Goal: Task Accomplishment & Management: Complete application form

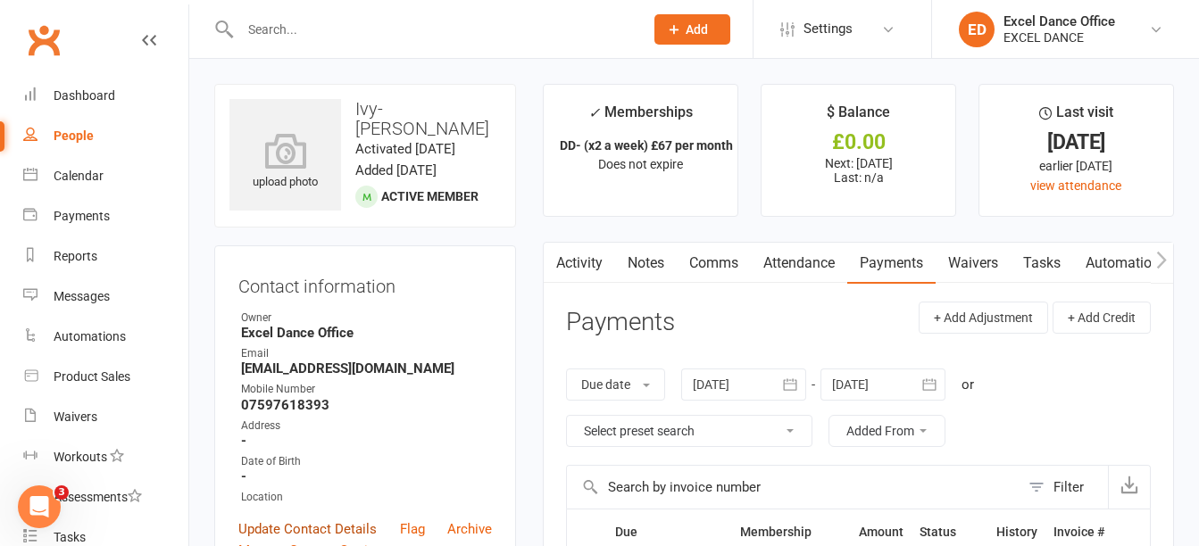
click at [330, 523] on link "Update Contact Details" at bounding box center [307, 529] width 138 height 21
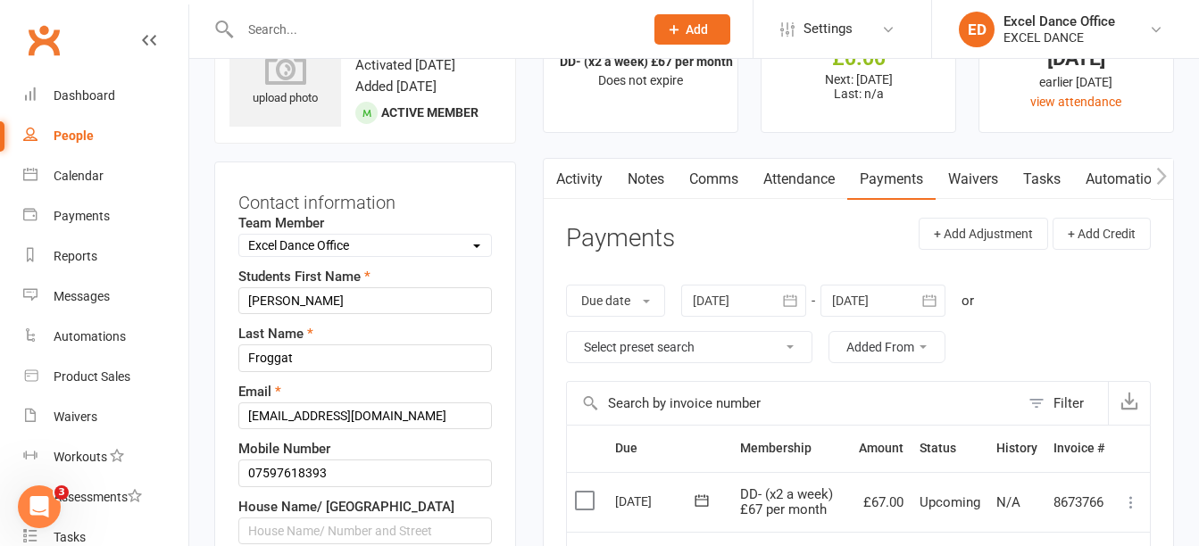
scroll to position [479, 0]
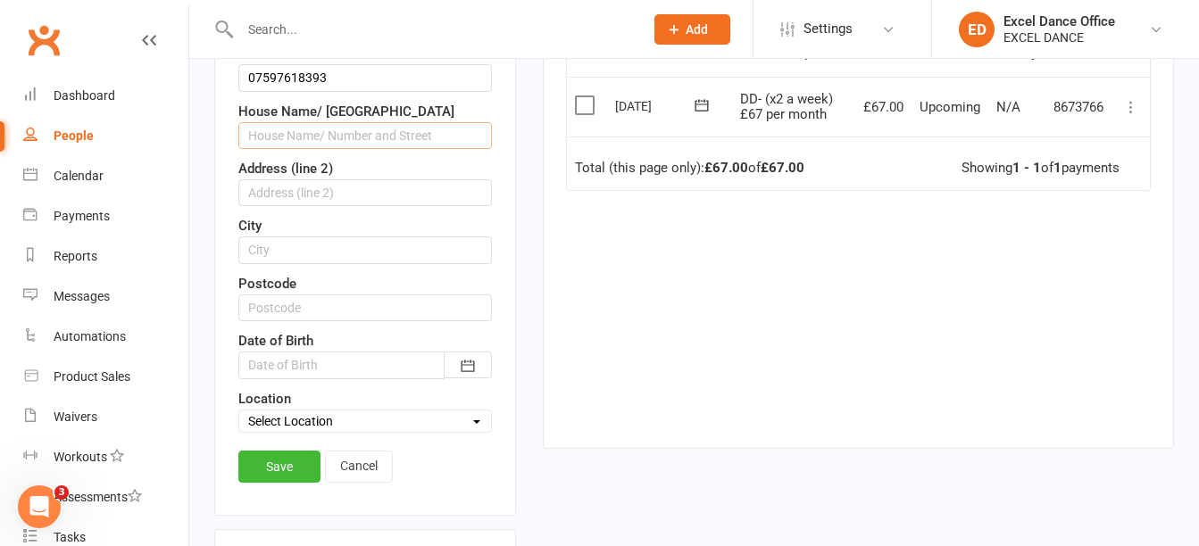
click at [310, 139] on input "text" at bounding box center [364, 135] width 253 height 27
type input "[STREET_ADDRESS][PERSON_NAME]"
click at [320, 313] on input "text" at bounding box center [364, 308] width 253 height 27
type input "S20 8EJ"
click at [465, 371] on icon "button" at bounding box center [467, 366] width 13 height 12
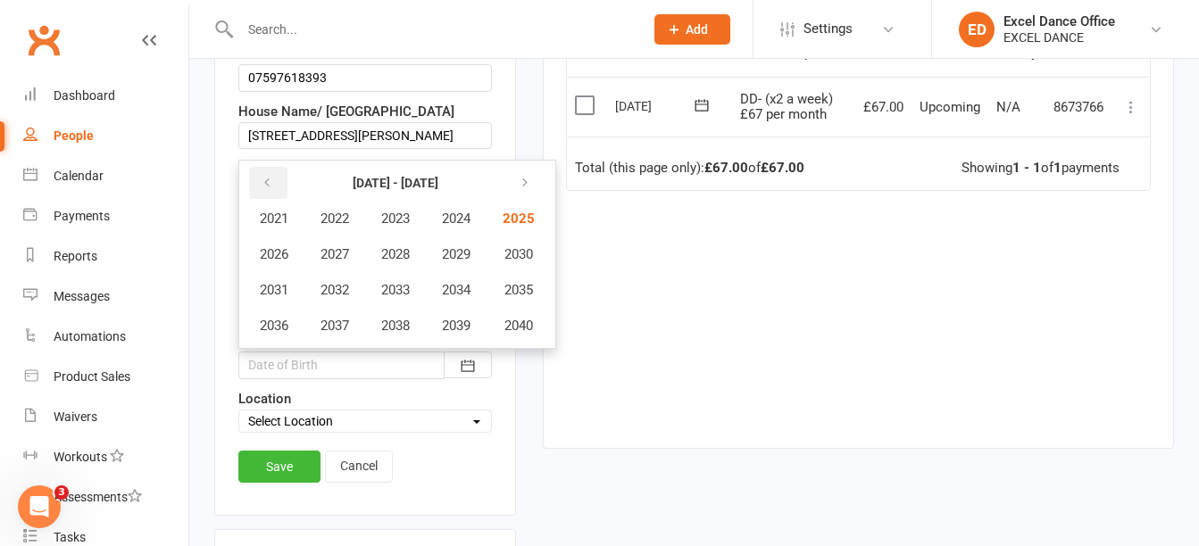
click at [267, 190] on icon "button" at bounding box center [267, 183] width 12 height 14
click at [521, 324] on span "2020" at bounding box center [517, 326] width 29 height 16
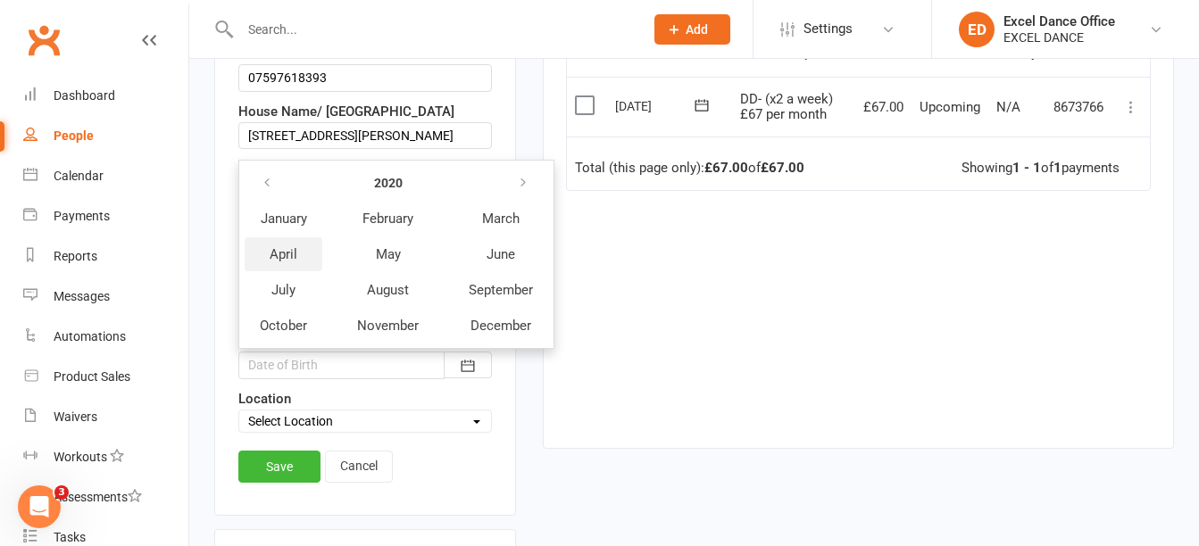
click at [291, 255] on span "April" at bounding box center [284, 254] width 28 height 16
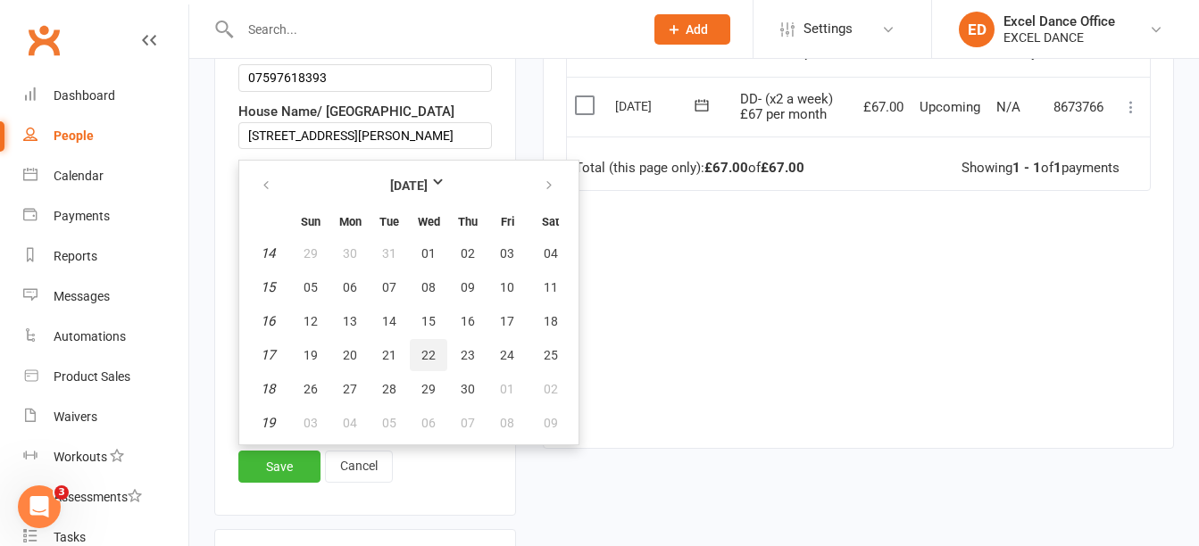
click at [431, 353] on span "22" at bounding box center [428, 355] width 14 height 14
type input "[DATE]"
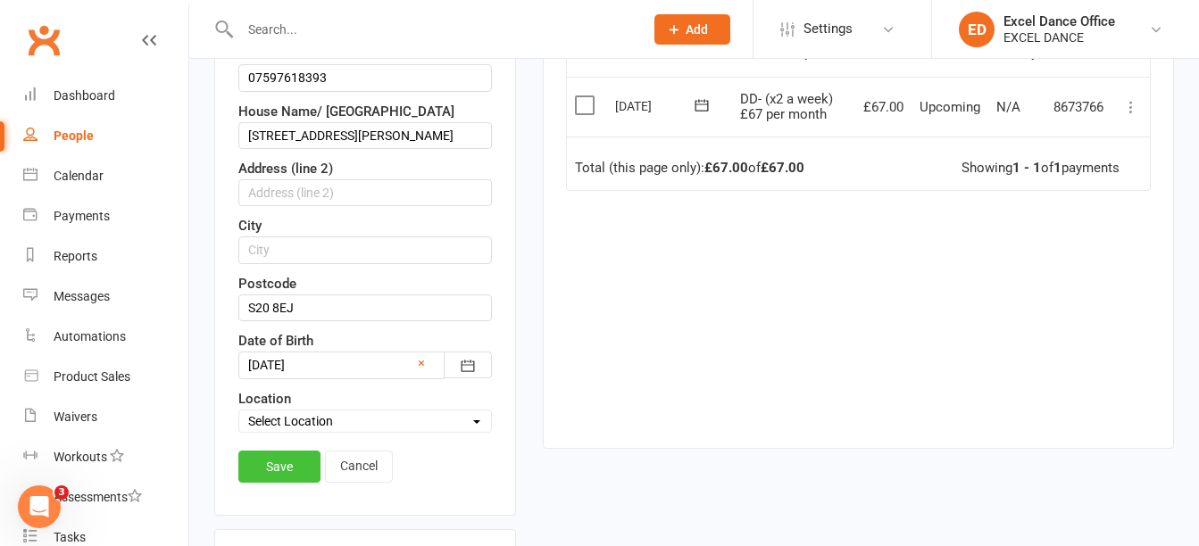
click at [286, 467] on link "Save" at bounding box center [279, 467] width 82 height 32
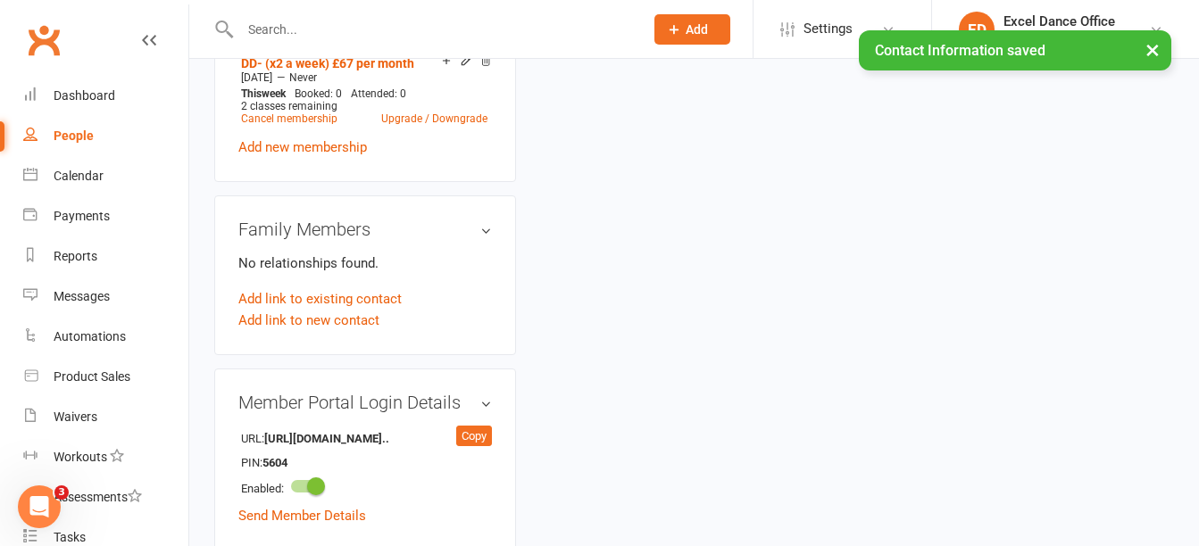
scroll to position [0, 0]
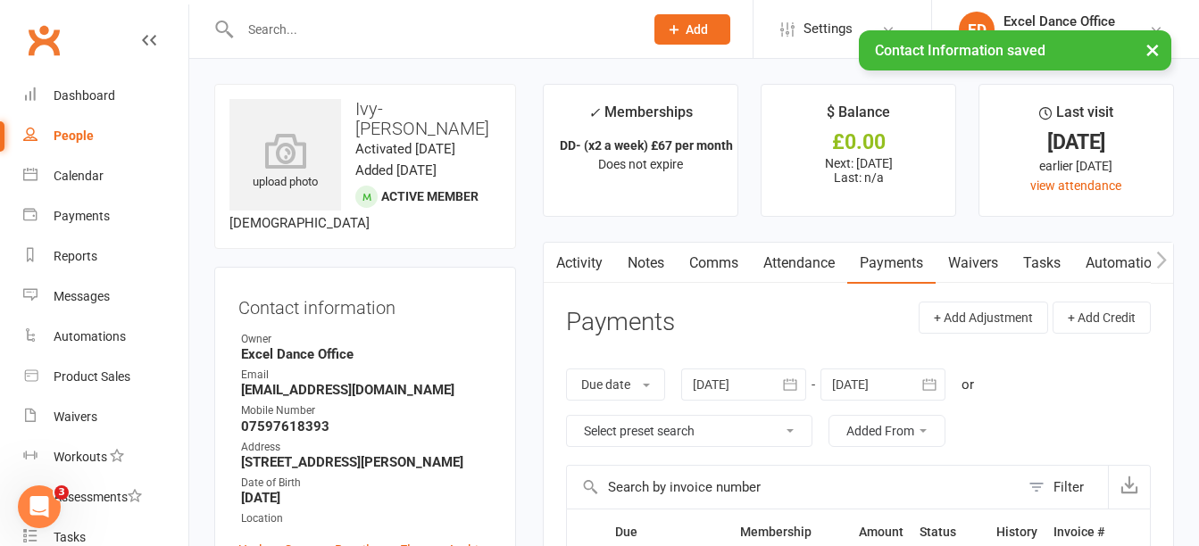
click at [456, 26] on input "text" at bounding box center [433, 29] width 396 height 25
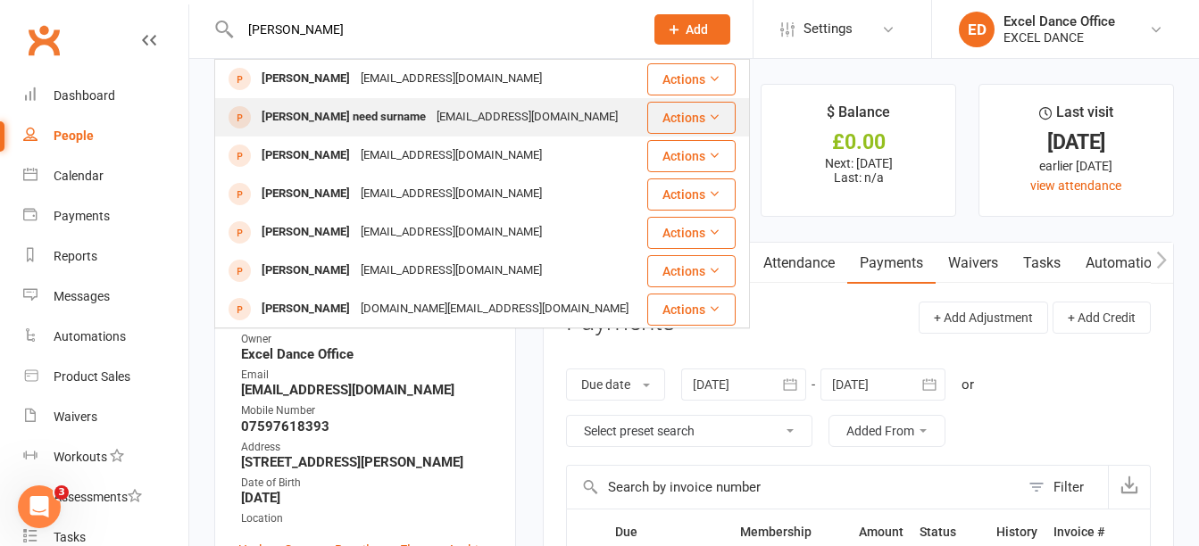
type input "[PERSON_NAME]"
click at [477, 114] on div "[EMAIL_ADDRESS][DOMAIN_NAME]" at bounding box center [527, 117] width 192 height 26
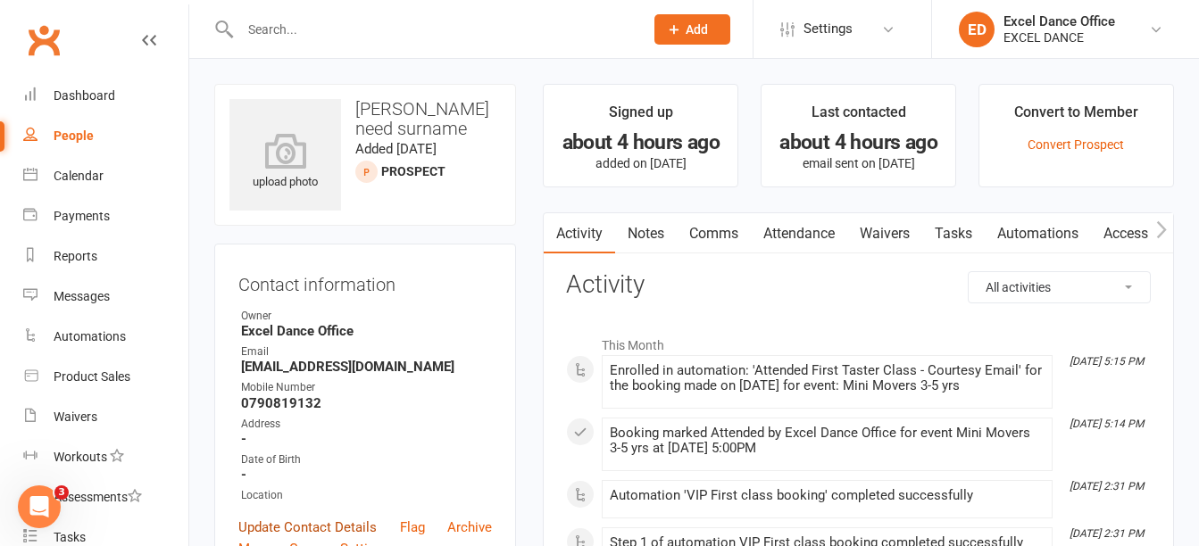
click at [343, 520] on link "Update Contact Details" at bounding box center [307, 527] width 138 height 21
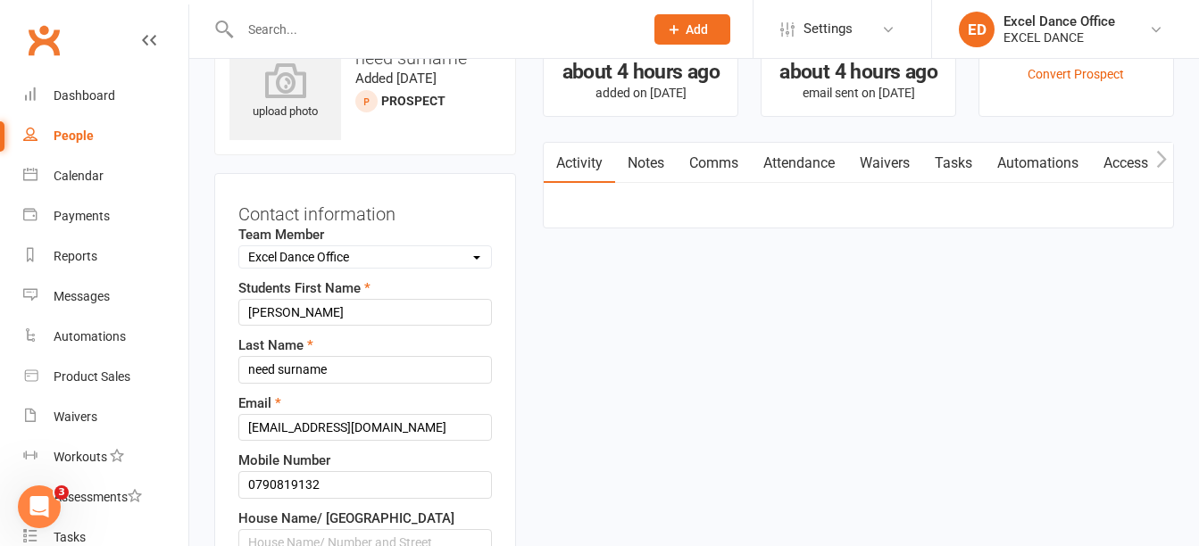
scroll to position [84, 0]
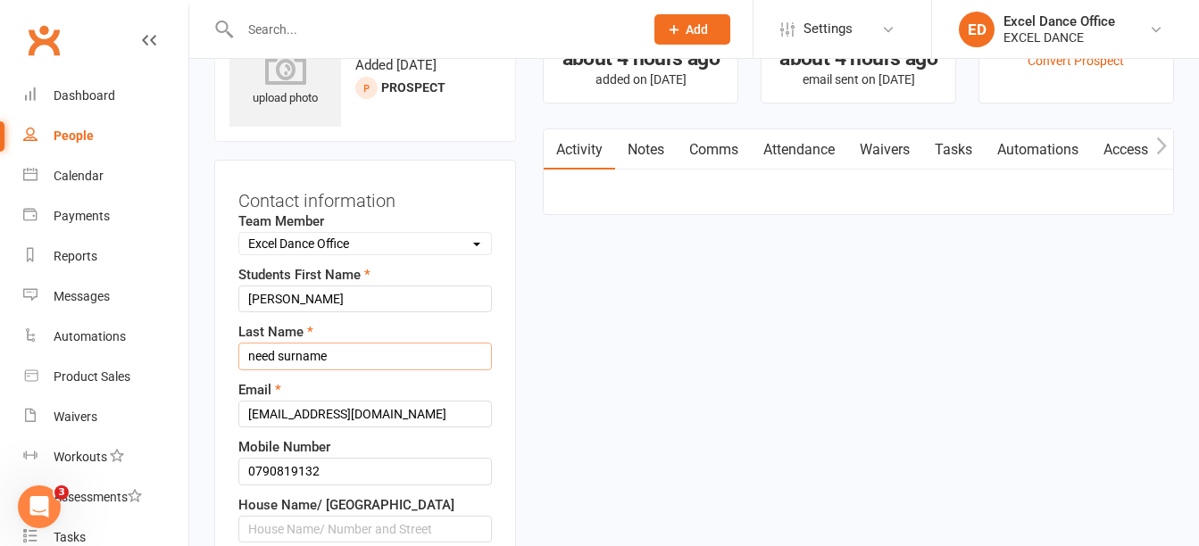
drag, startPoint x: 350, startPoint y: 345, endPoint x: 189, endPoint y: 345, distance: 160.7
type input "[PERSON_NAME]"
click at [354, 527] on input "text" at bounding box center [364, 529] width 253 height 27
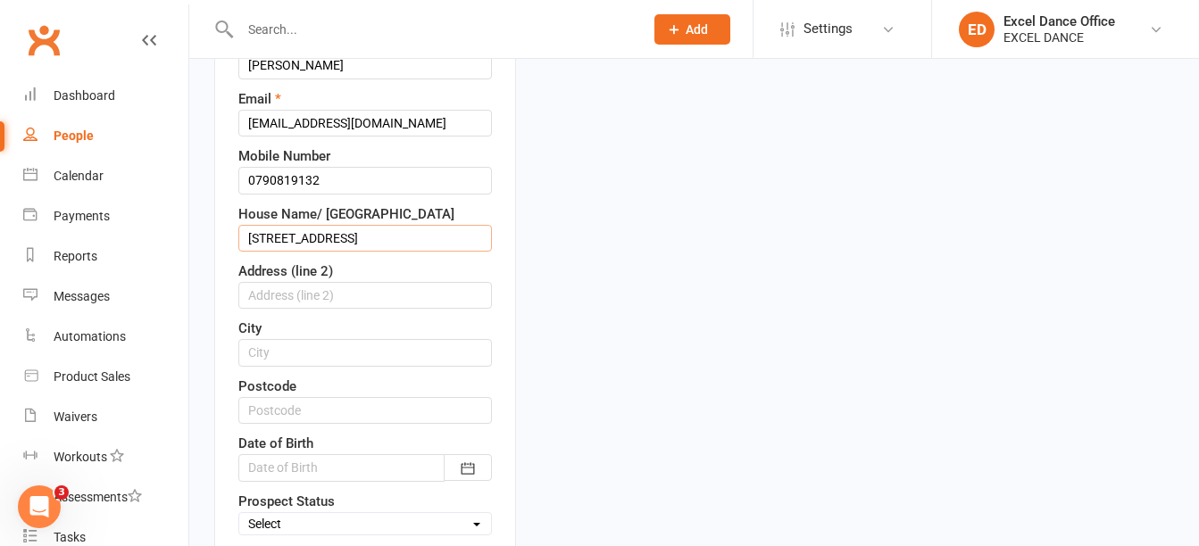
scroll to position [398, 0]
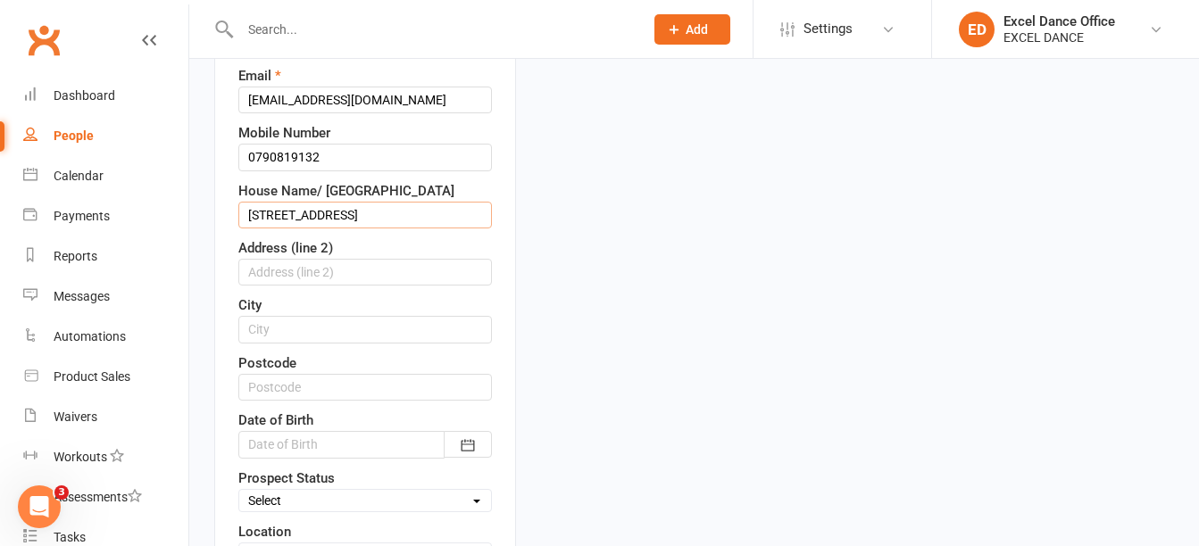
type input "[STREET_ADDRESS]"
click at [380, 395] on input "text" at bounding box center [364, 387] width 253 height 27
type input "S26 2FJ"
click at [483, 446] on button "button" at bounding box center [468, 444] width 48 height 27
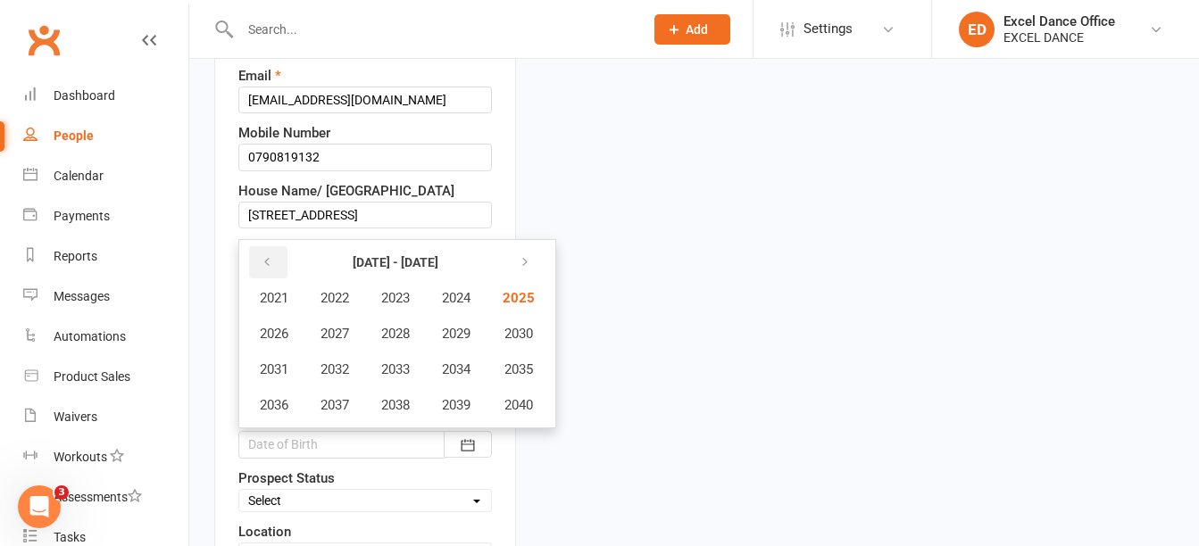
click at [267, 265] on icon "button" at bounding box center [267, 262] width 12 height 14
click at [523, 396] on button "2020" at bounding box center [516, 405] width 59 height 34
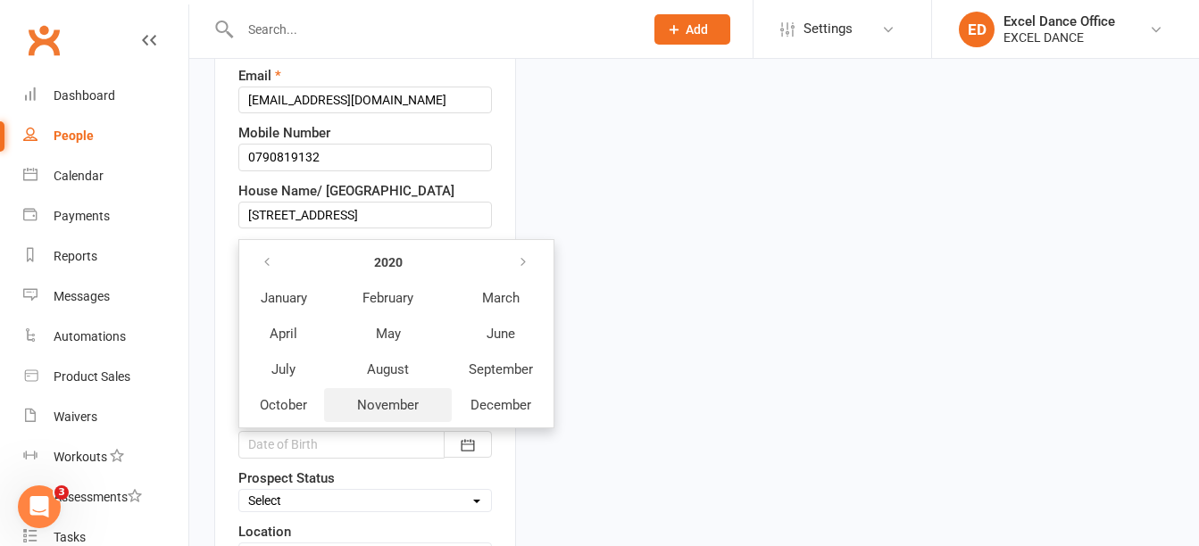
click at [387, 402] on span "November" at bounding box center [388, 405] width 62 height 16
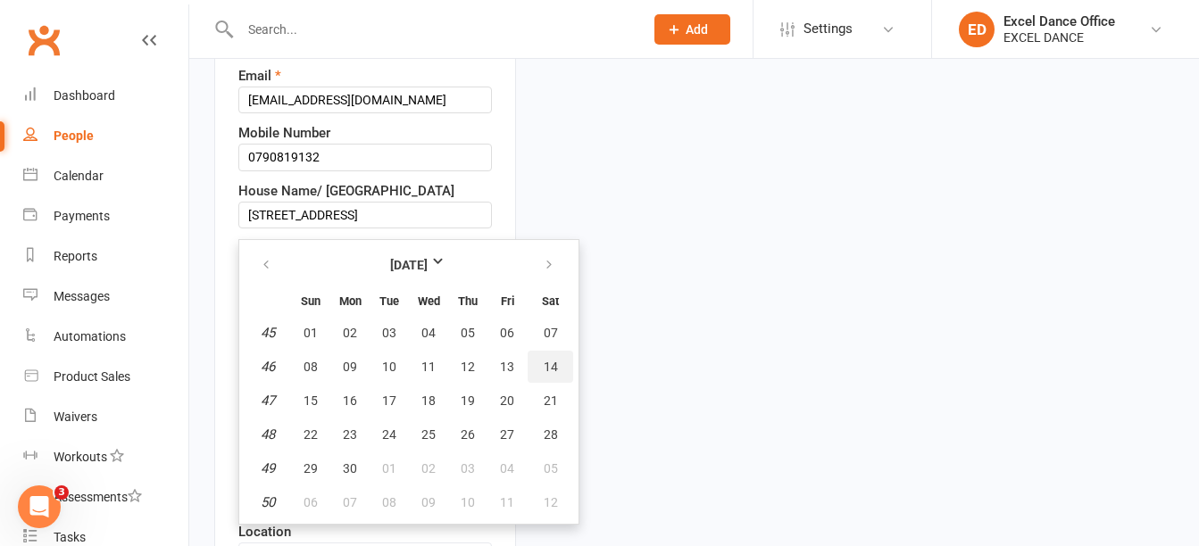
click at [563, 361] on button "14" at bounding box center [551, 367] width 46 height 32
type input "[DATE]"
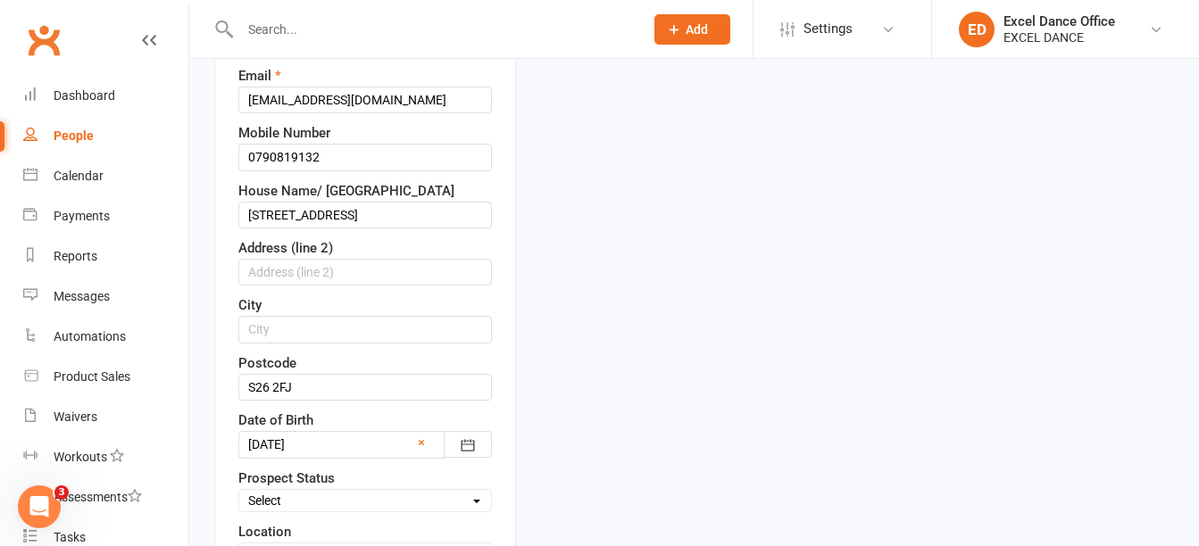
scroll to position [837, 0]
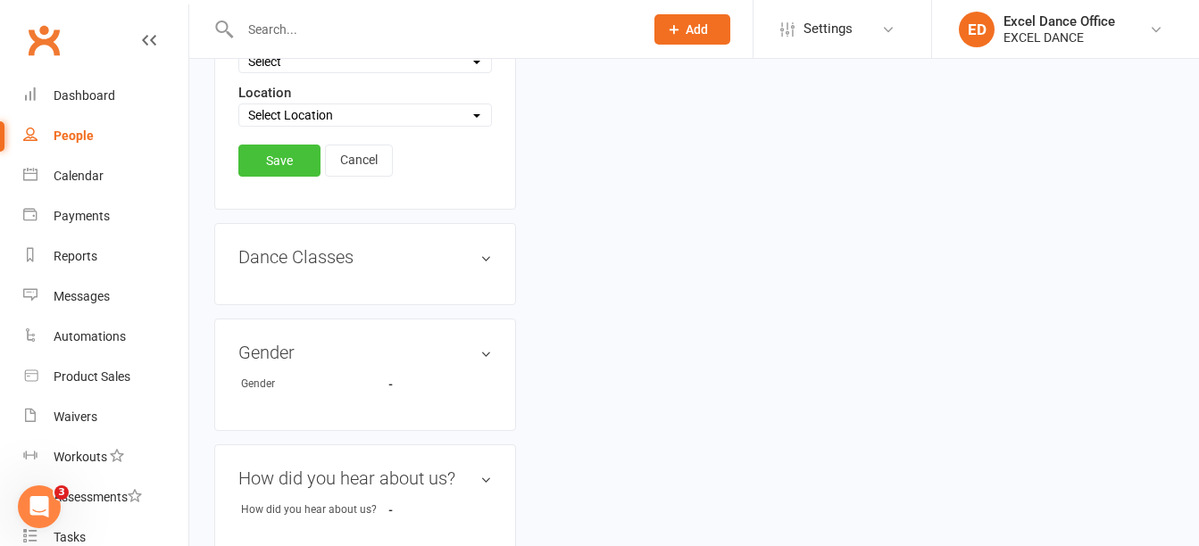
click at [276, 158] on link "Save" at bounding box center [279, 161] width 82 height 32
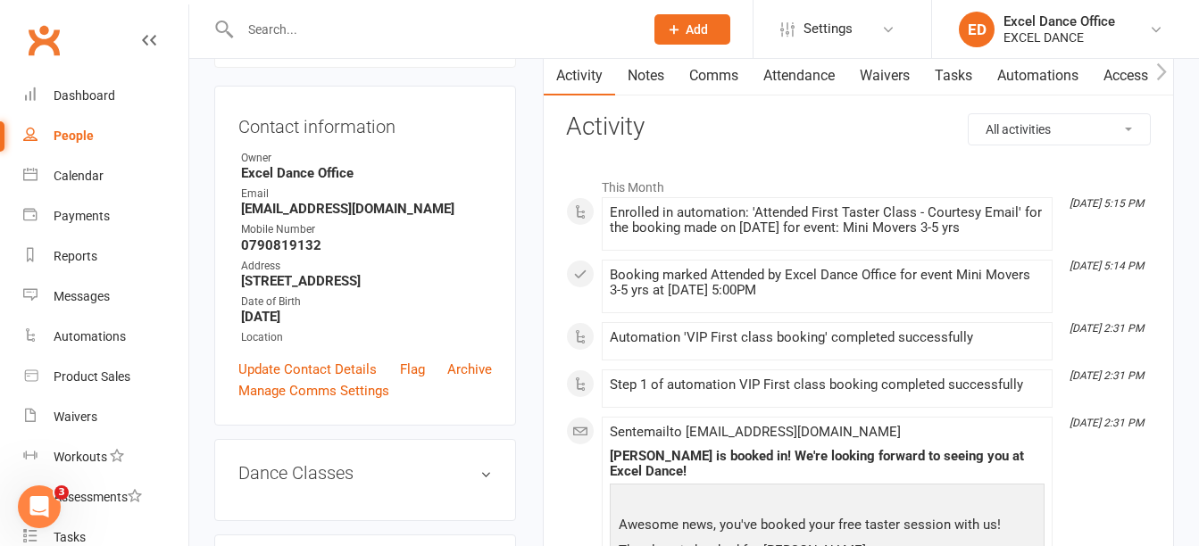
scroll to position [137, 0]
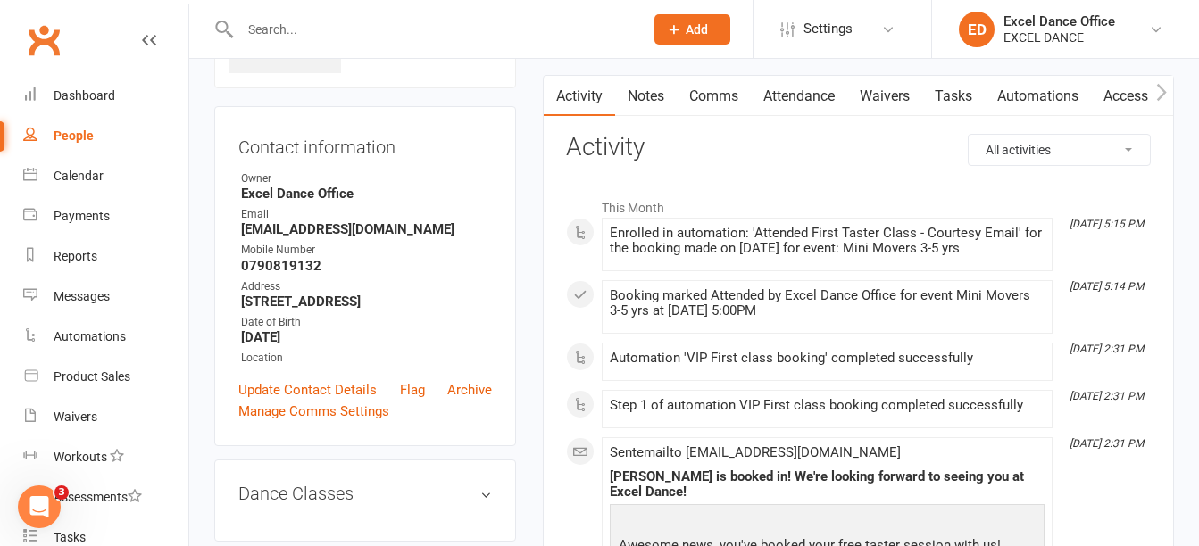
click at [304, 43] on div at bounding box center [422, 29] width 417 height 58
click at [304, 39] on input "text" at bounding box center [433, 29] width 396 height 25
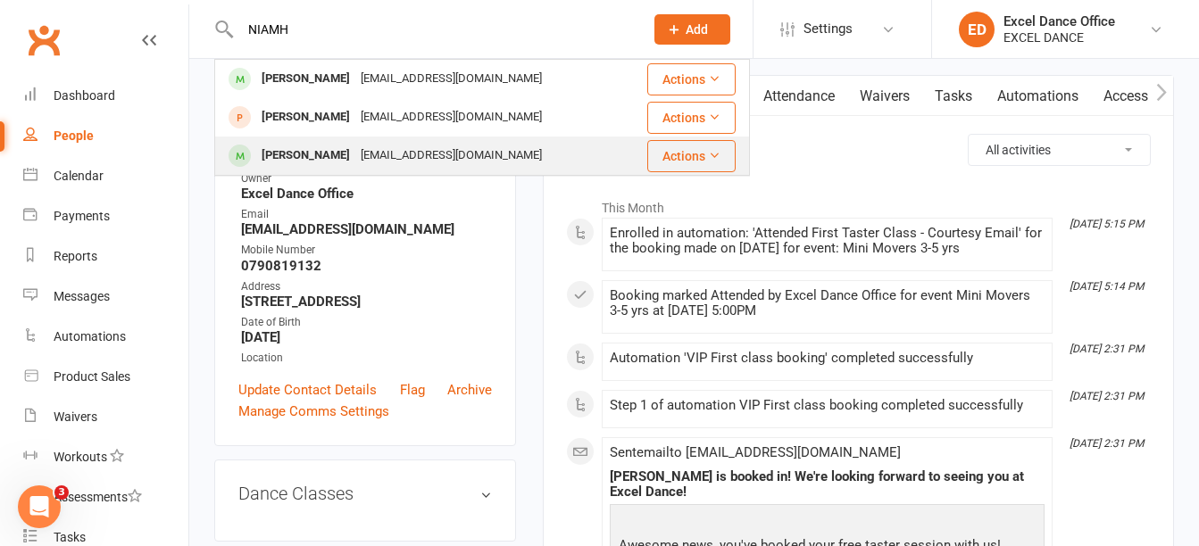
type input "NIAMH"
click at [355, 145] on div "[EMAIL_ADDRESS][DOMAIN_NAME]" at bounding box center [451, 156] width 192 height 26
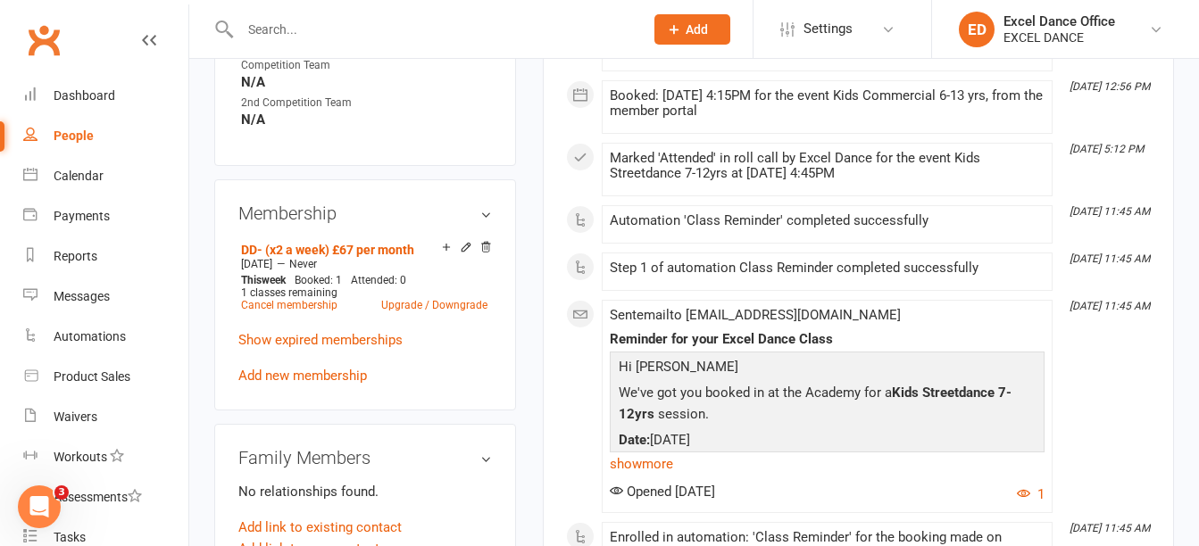
scroll to position [937, 0]
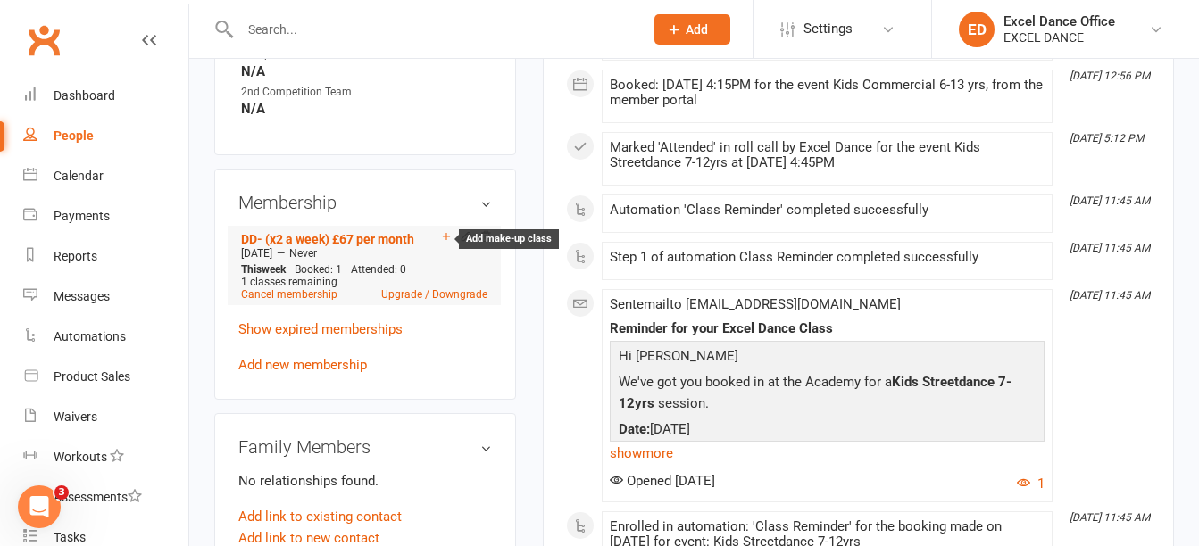
click at [442, 243] on icon at bounding box center [446, 236] width 12 height 12
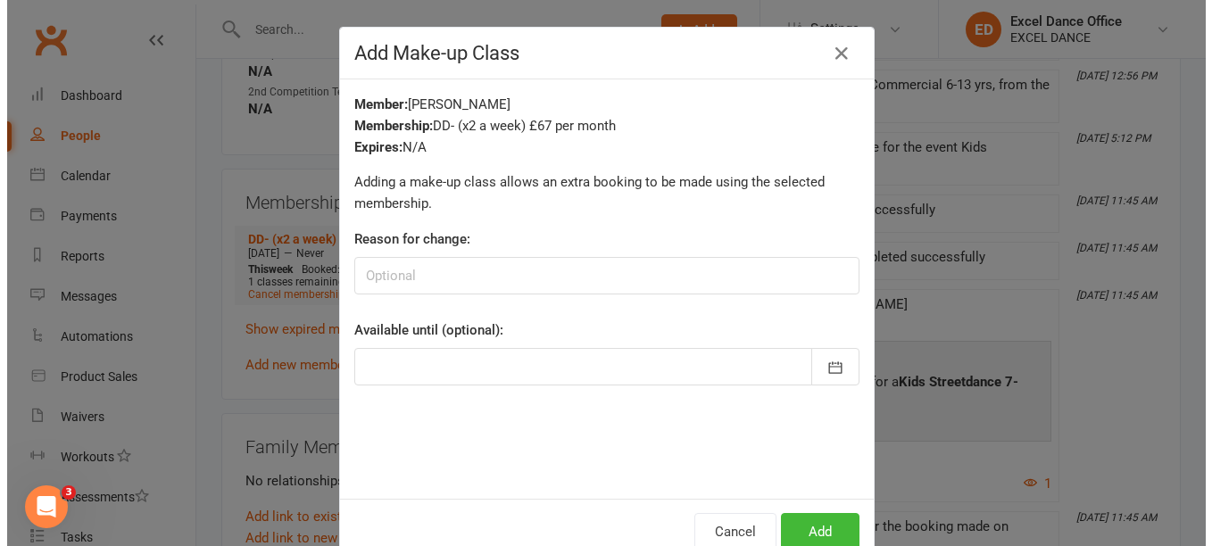
scroll to position [916, 0]
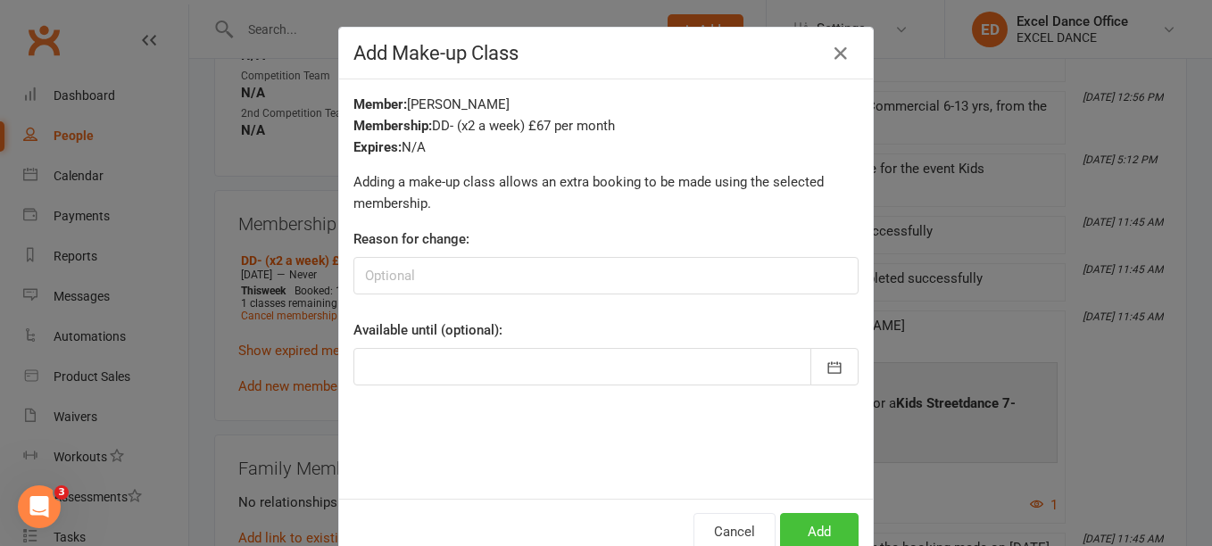
click at [811, 527] on button "Add" at bounding box center [819, 531] width 79 height 37
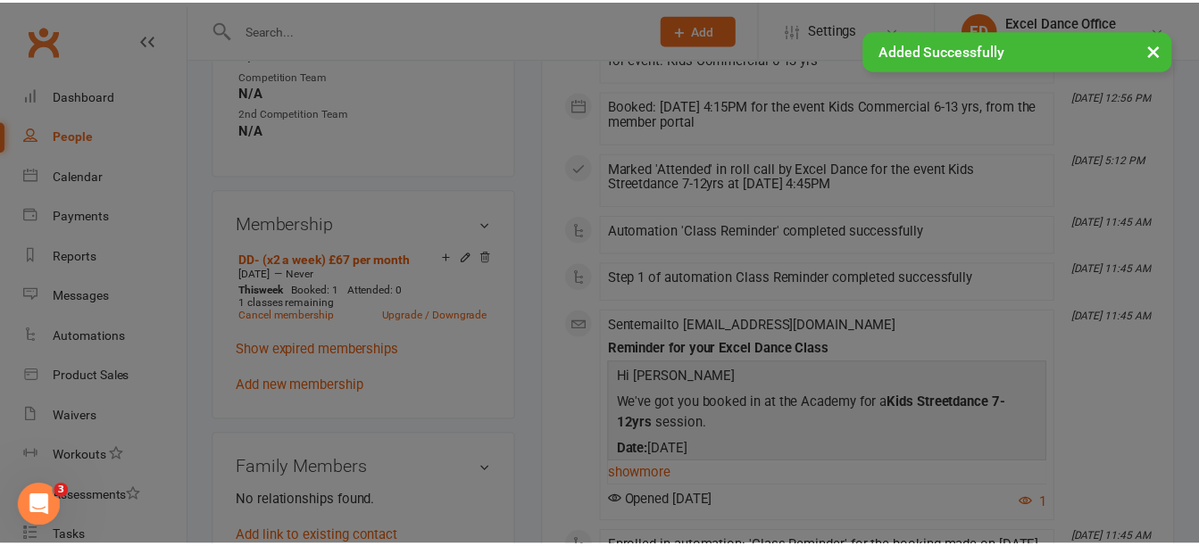
scroll to position [937, 0]
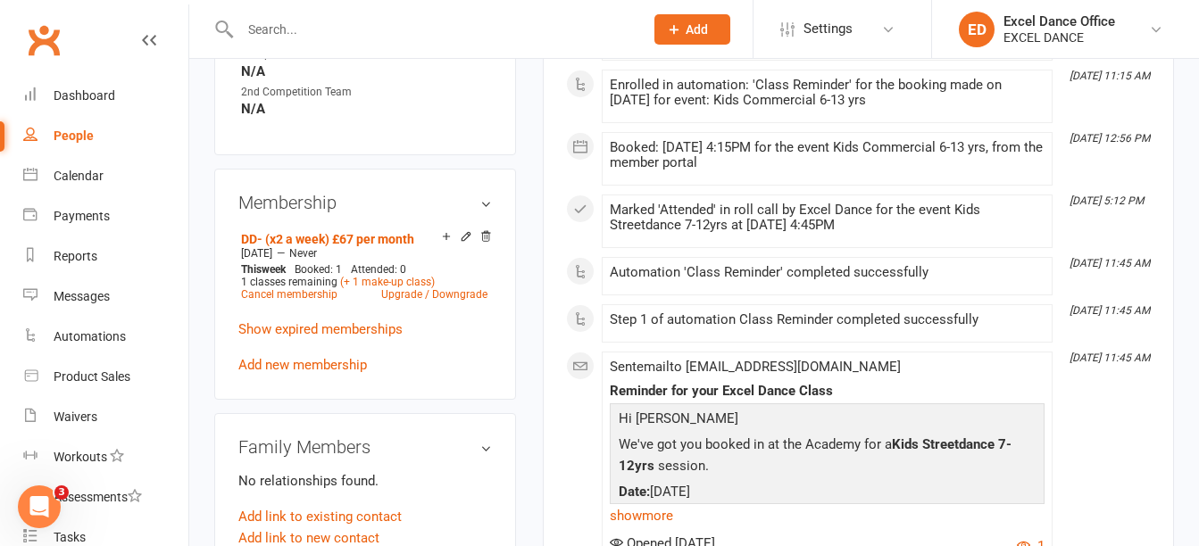
click at [324, 32] on input "text" at bounding box center [433, 29] width 396 height 25
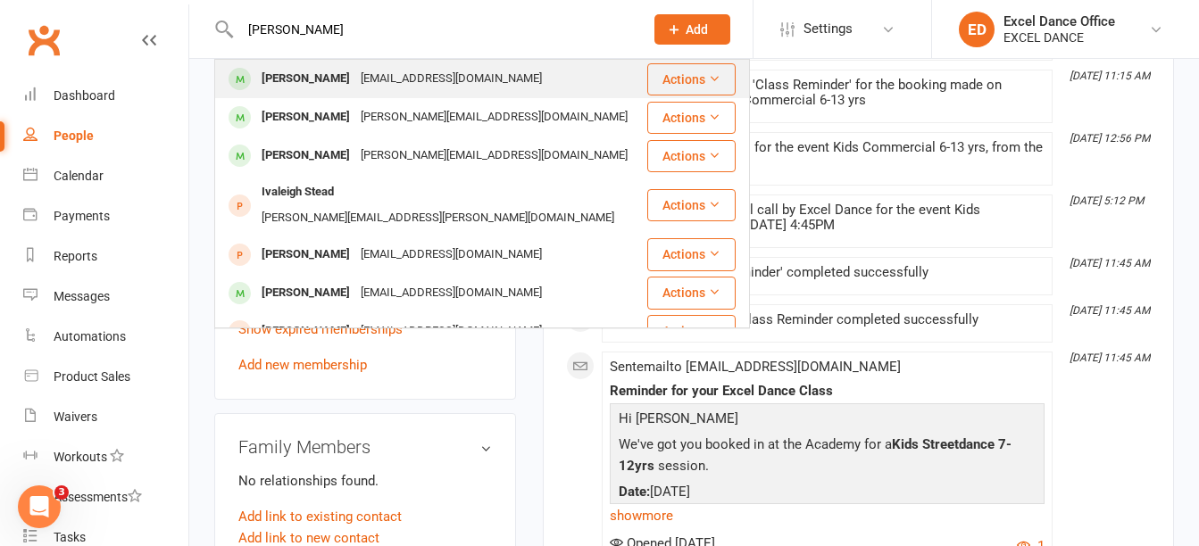
type input "[PERSON_NAME]"
click at [365, 87] on div "[EMAIL_ADDRESS][DOMAIN_NAME]" at bounding box center [451, 79] width 192 height 26
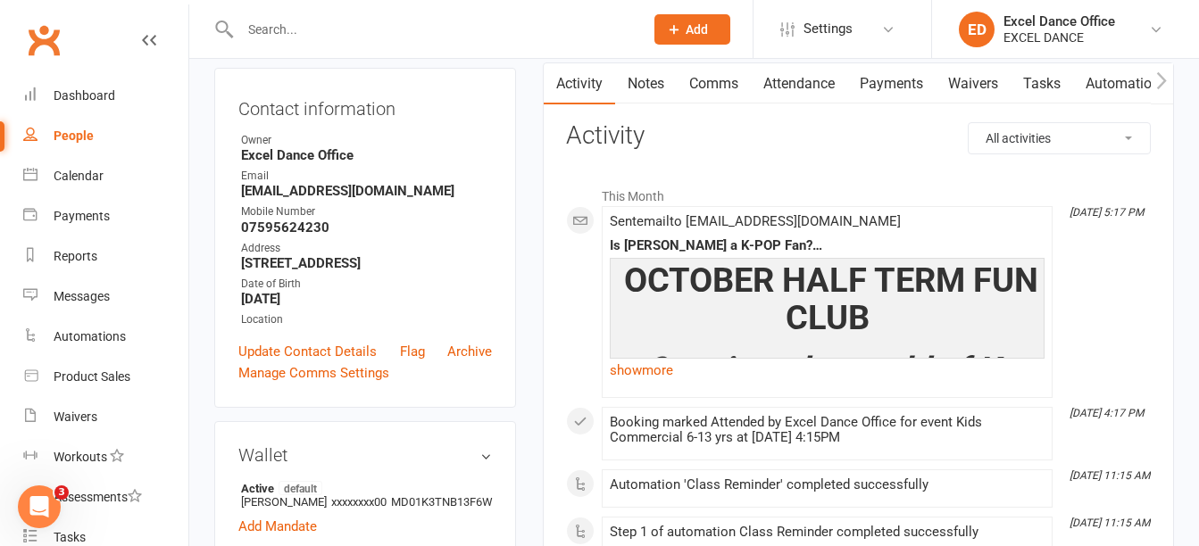
scroll to position [16, 0]
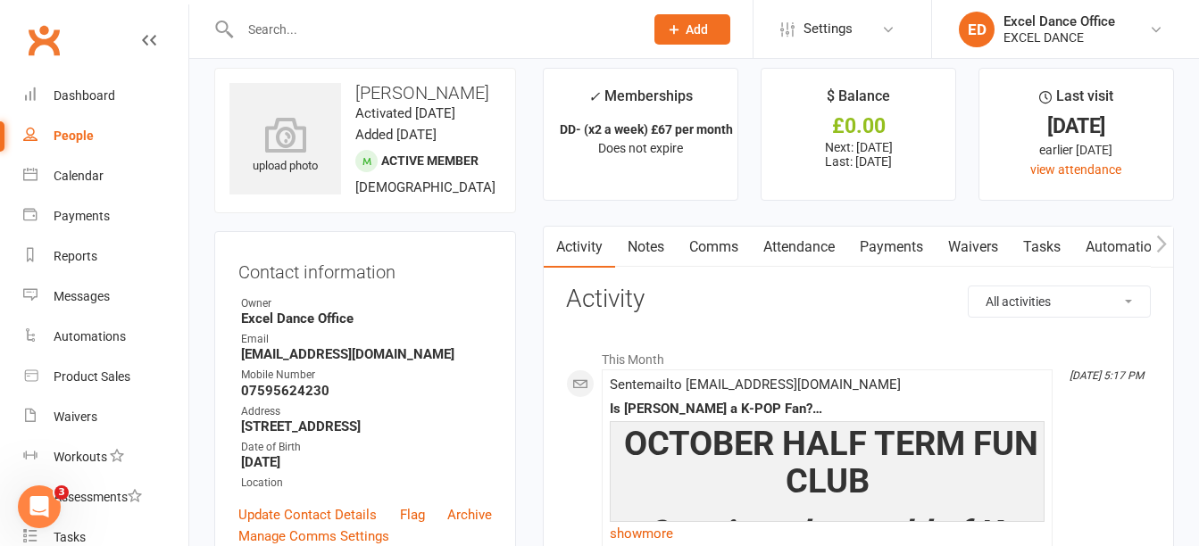
click at [726, 245] on link "Comms" at bounding box center [714, 247] width 74 height 41
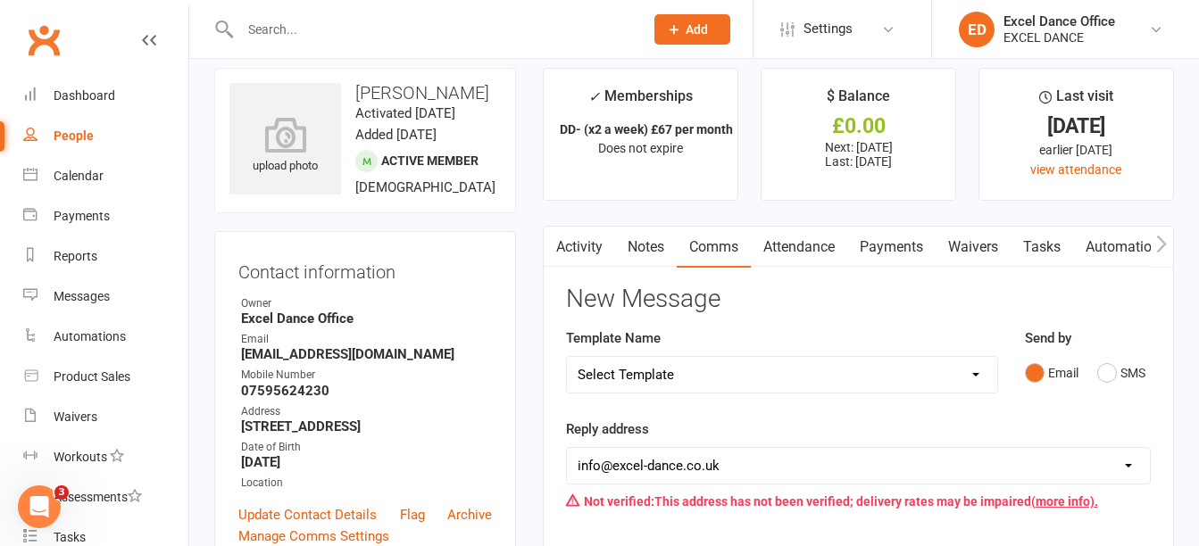
click at [661, 21] on button "Add" at bounding box center [692, 29] width 76 height 30
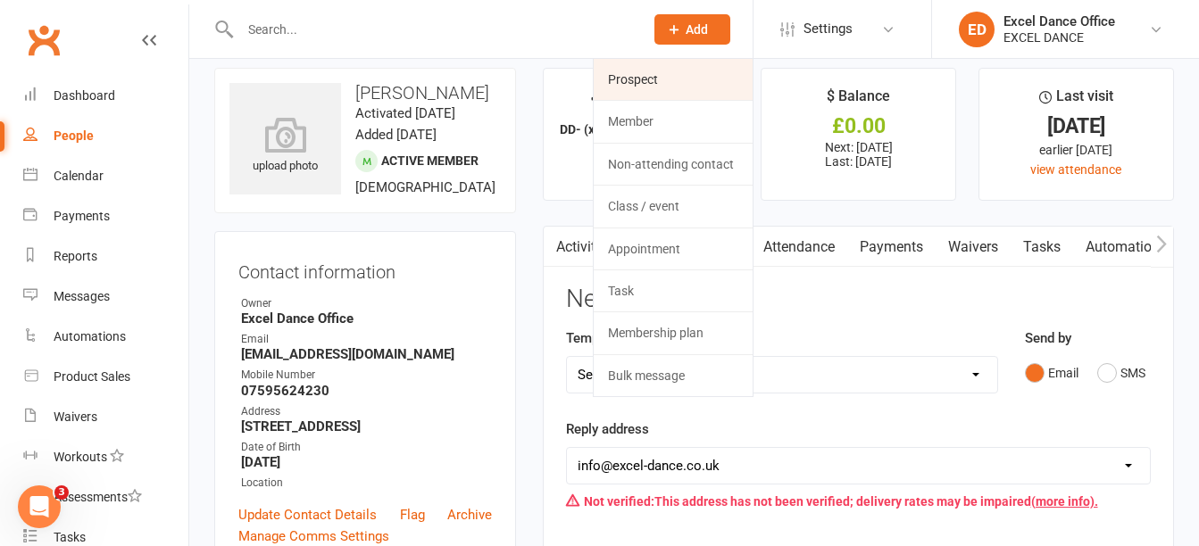
click at [683, 79] on link "Prospect" at bounding box center [673, 79] width 159 height 41
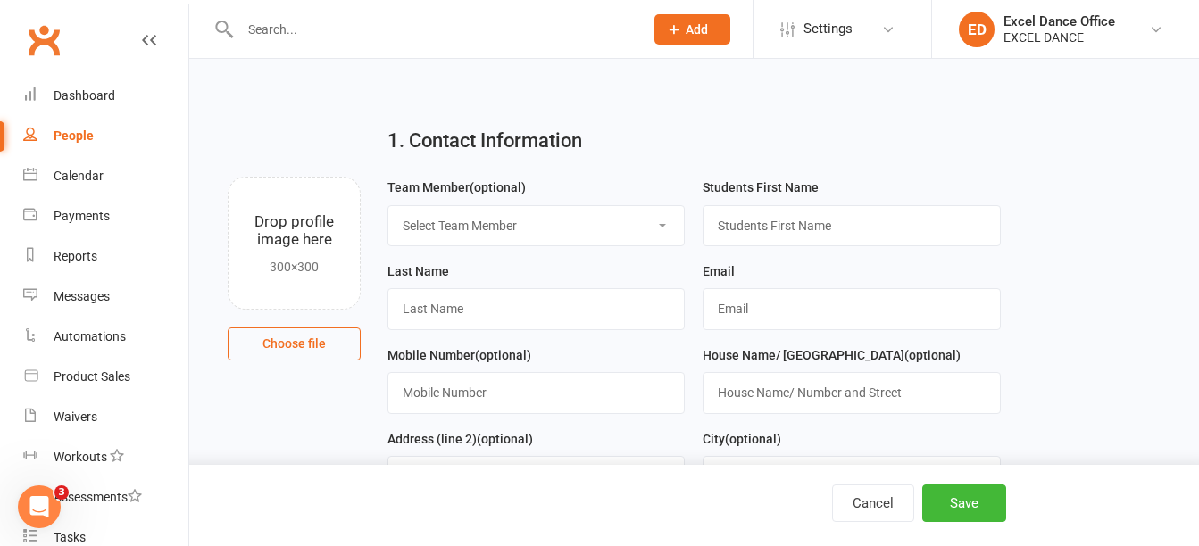
click at [627, 196] on div "Team Member (optional) Select Team Member [PERSON_NAME] Excel Dance Office Exce…" at bounding box center [535, 212] width 297 height 70
click at [627, 228] on select "Select Team Member [PERSON_NAME] Excel Dance Office Excel Dance [PERSON_NAME] […" at bounding box center [535, 225] width 295 height 39
select select "1"
click at [388, 206] on select "Select Team Member [PERSON_NAME] Excel Dance Office Excel Dance [PERSON_NAME] […" at bounding box center [535, 225] width 295 height 39
click at [810, 224] on input "text" at bounding box center [850, 225] width 297 height 41
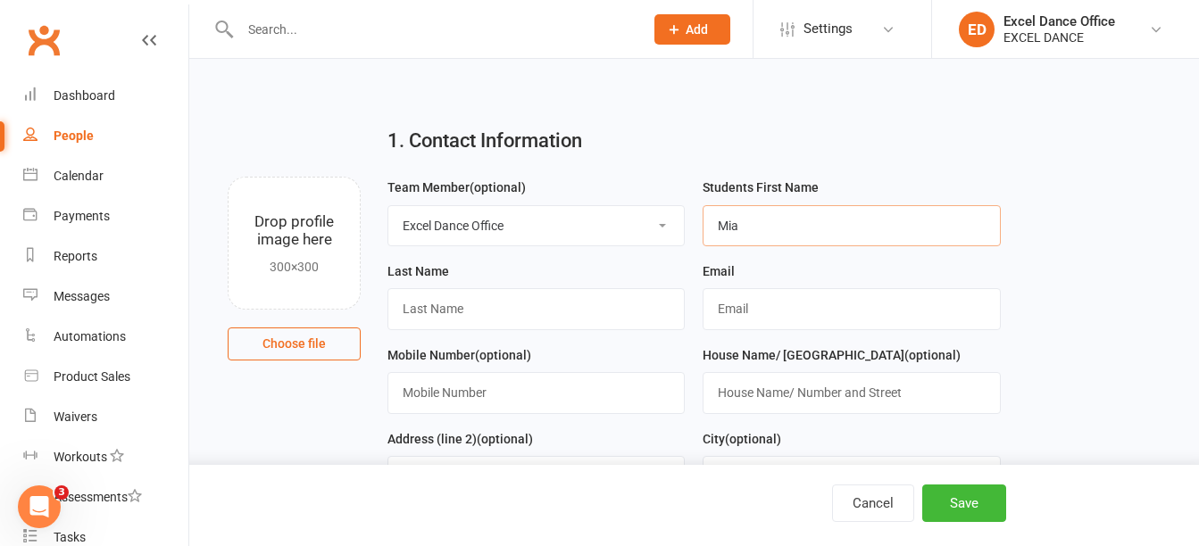
type input "Mia"
click at [562, 312] on input "text" at bounding box center [535, 308] width 297 height 41
type input "Heighington"
click at [782, 307] on input "text" at bounding box center [850, 308] width 297 height 41
type input "[PERSON_NAME][EMAIL_ADDRESS][DOMAIN_NAME]"
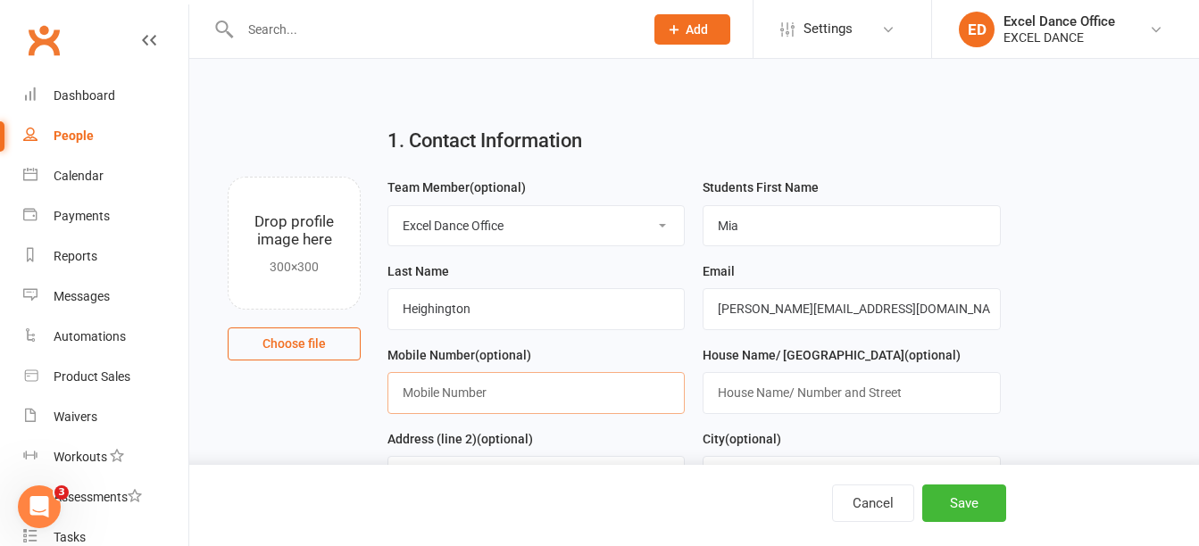
click at [569, 386] on input "text" at bounding box center [535, 392] width 297 height 41
type input "07449955894"
click at [957, 519] on button "Save" at bounding box center [964, 503] width 84 height 37
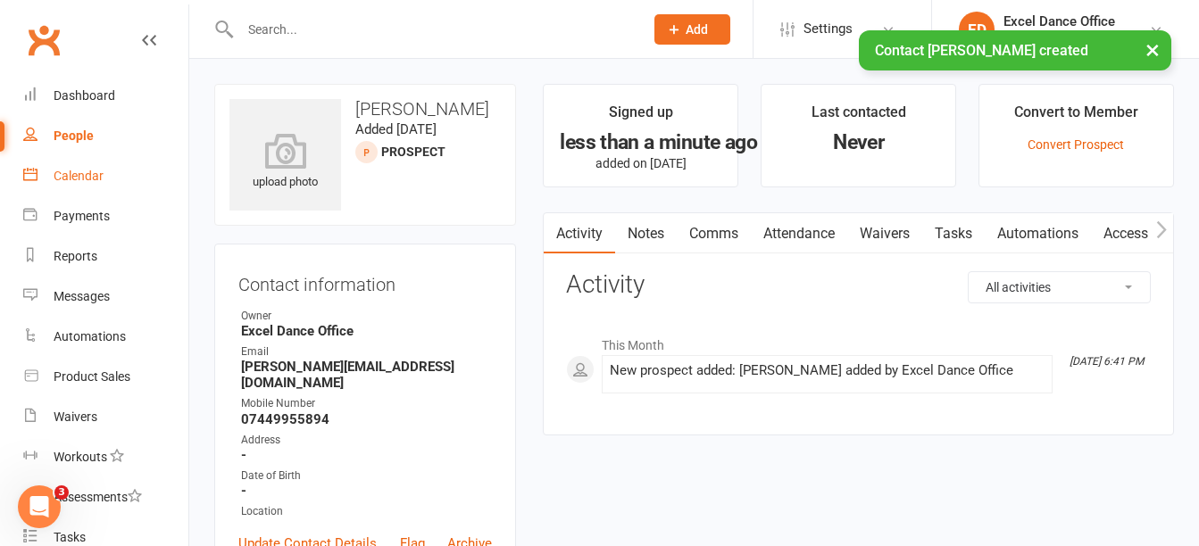
click at [85, 165] on link "Calendar" at bounding box center [105, 176] width 165 height 40
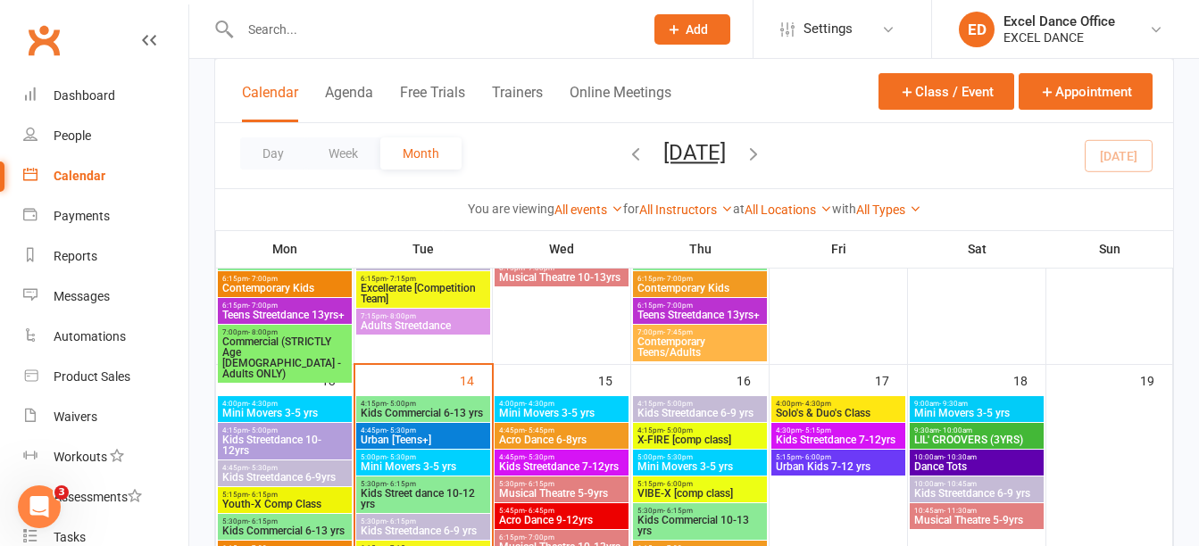
scroll to position [759, 0]
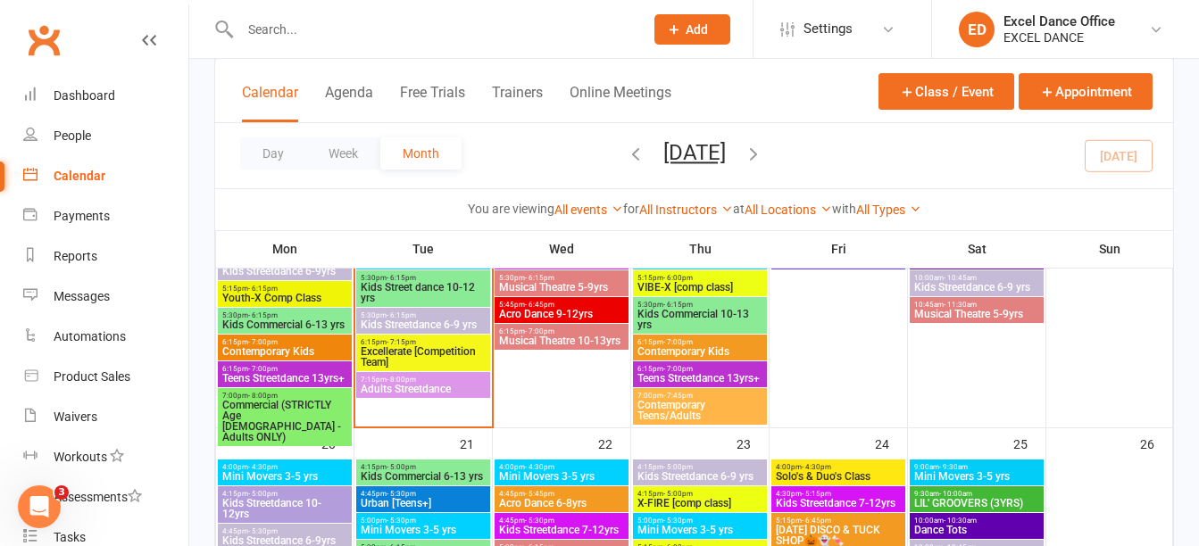
click at [561, 303] on span "5:45pm - 6:45pm" at bounding box center [561, 305] width 127 height 8
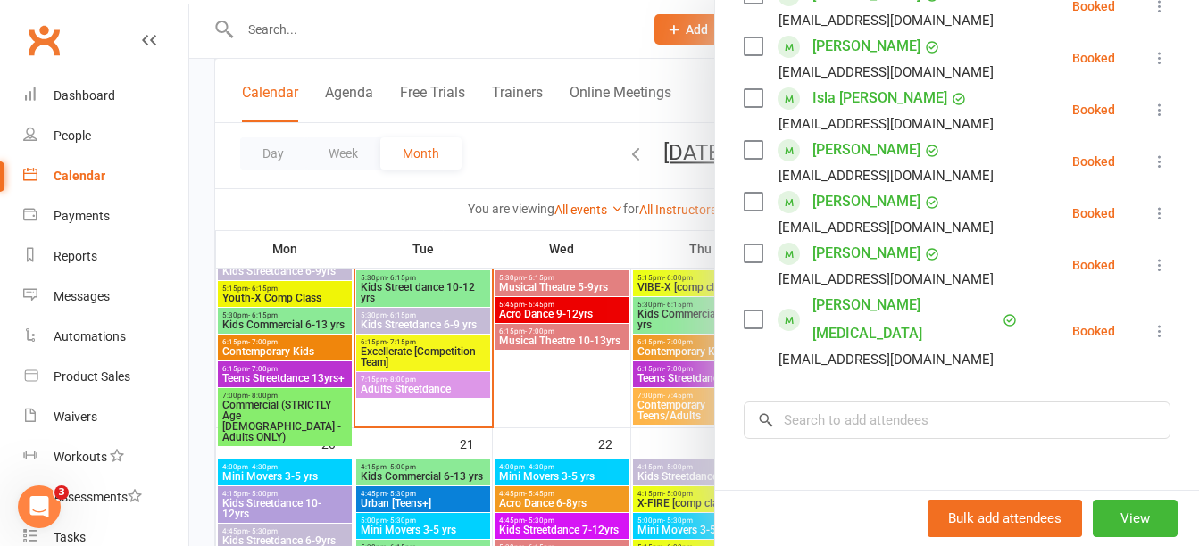
scroll to position [418, 0]
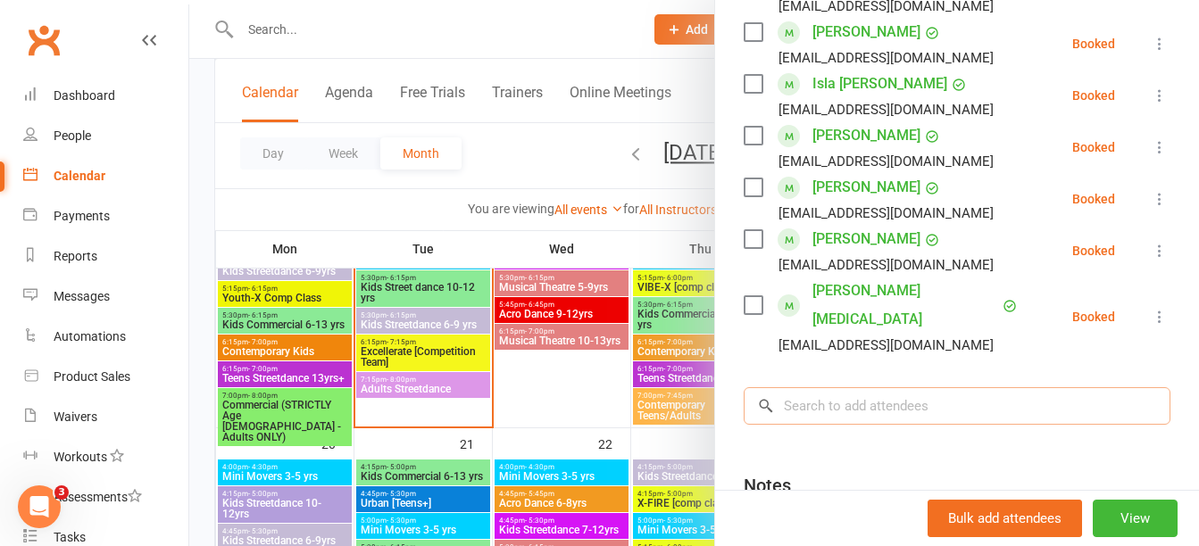
click at [835, 387] on input "search" at bounding box center [957, 405] width 427 height 37
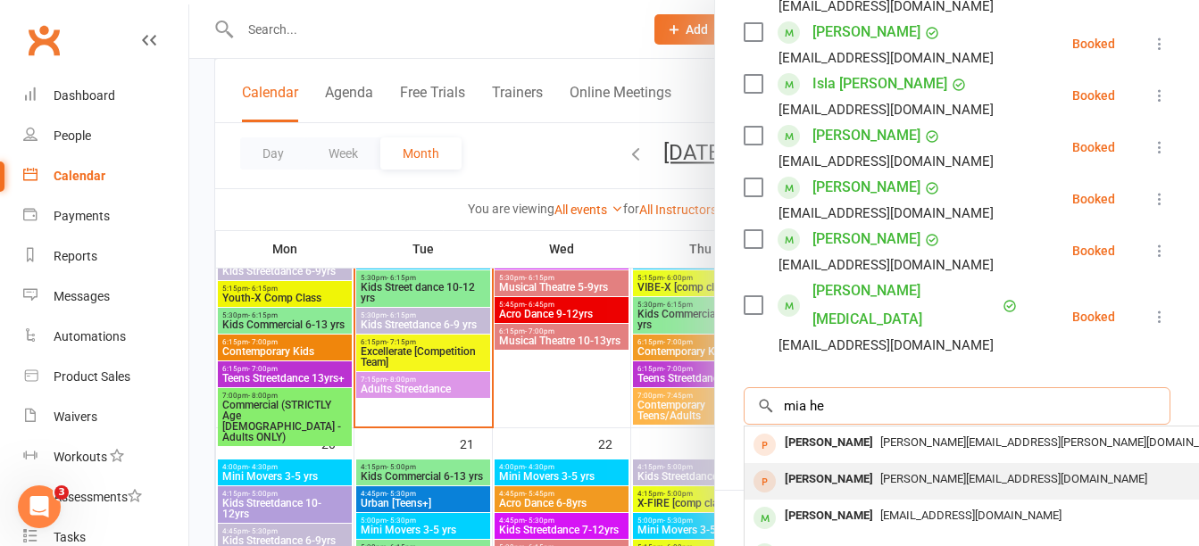
type input "mia he"
click at [871, 487] on div "Mia Heighington [EMAIL_ADDRESS][DOMAIN_NAME]" at bounding box center [1011, 481] width 534 height 37
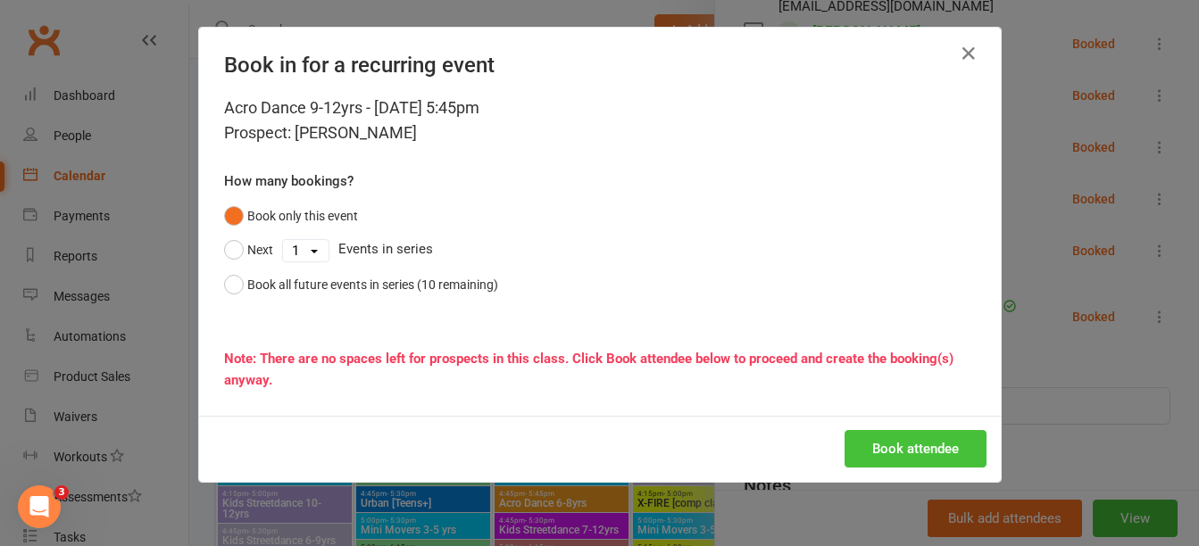
click at [920, 438] on button "Book attendee" at bounding box center [915, 448] width 142 height 37
